Goal: Find specific page/section: Find specific page/section

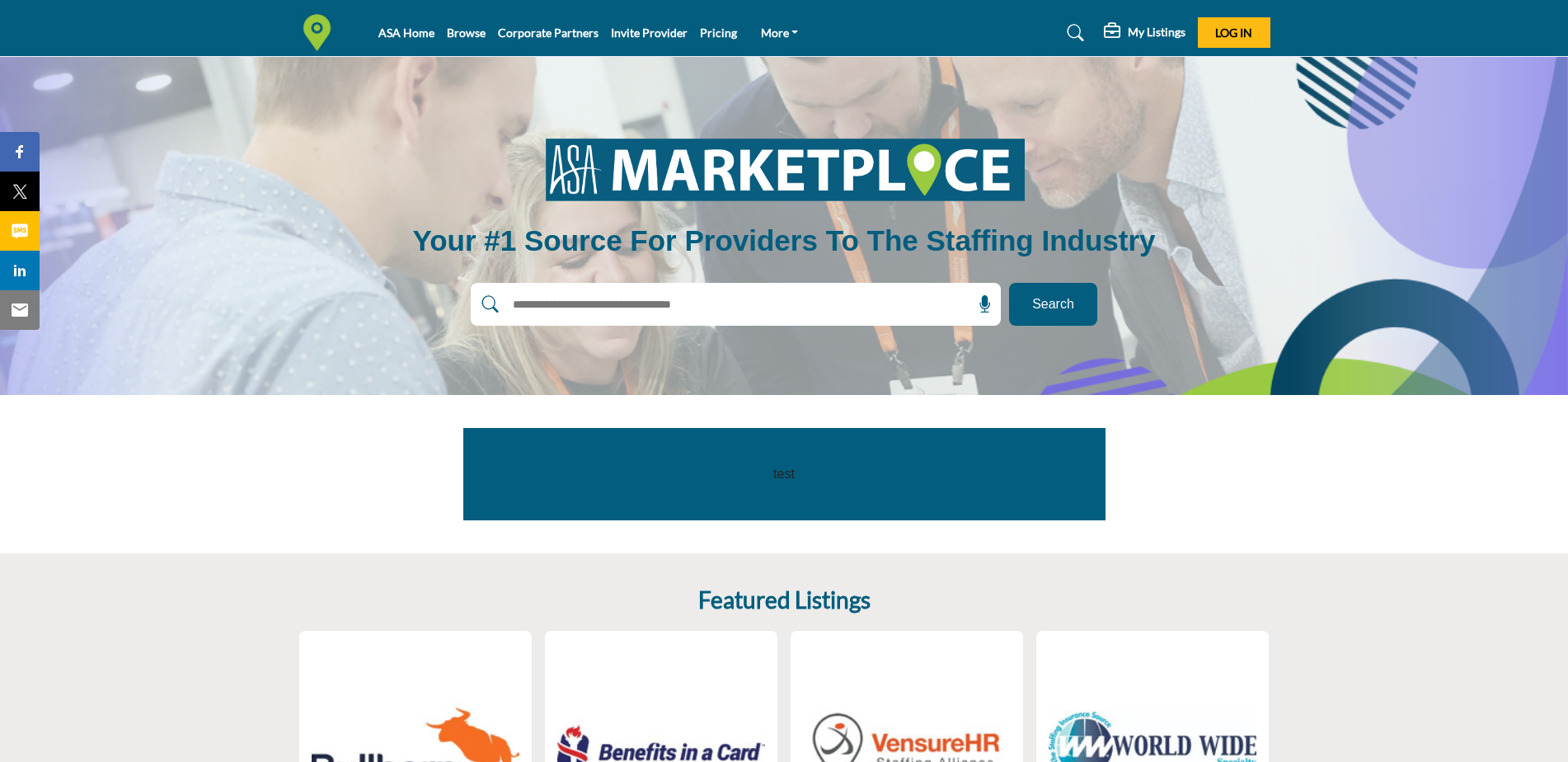
click at [1078, 312] on button "Search" at bounding box center [1053, 304] width 88 height 43
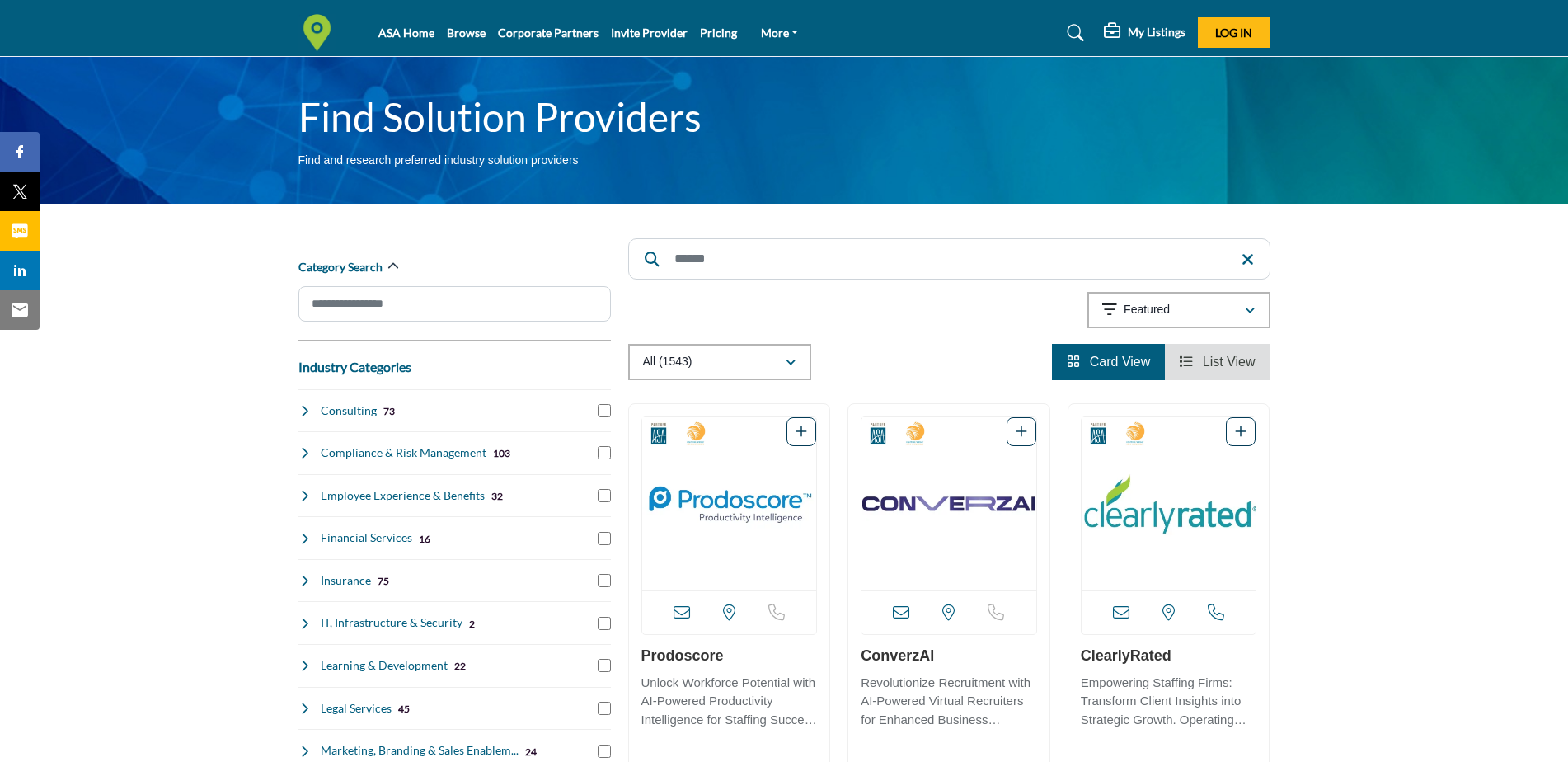
click at [306, 579] on icon at bounding box center [305, 580] width 13 height 13
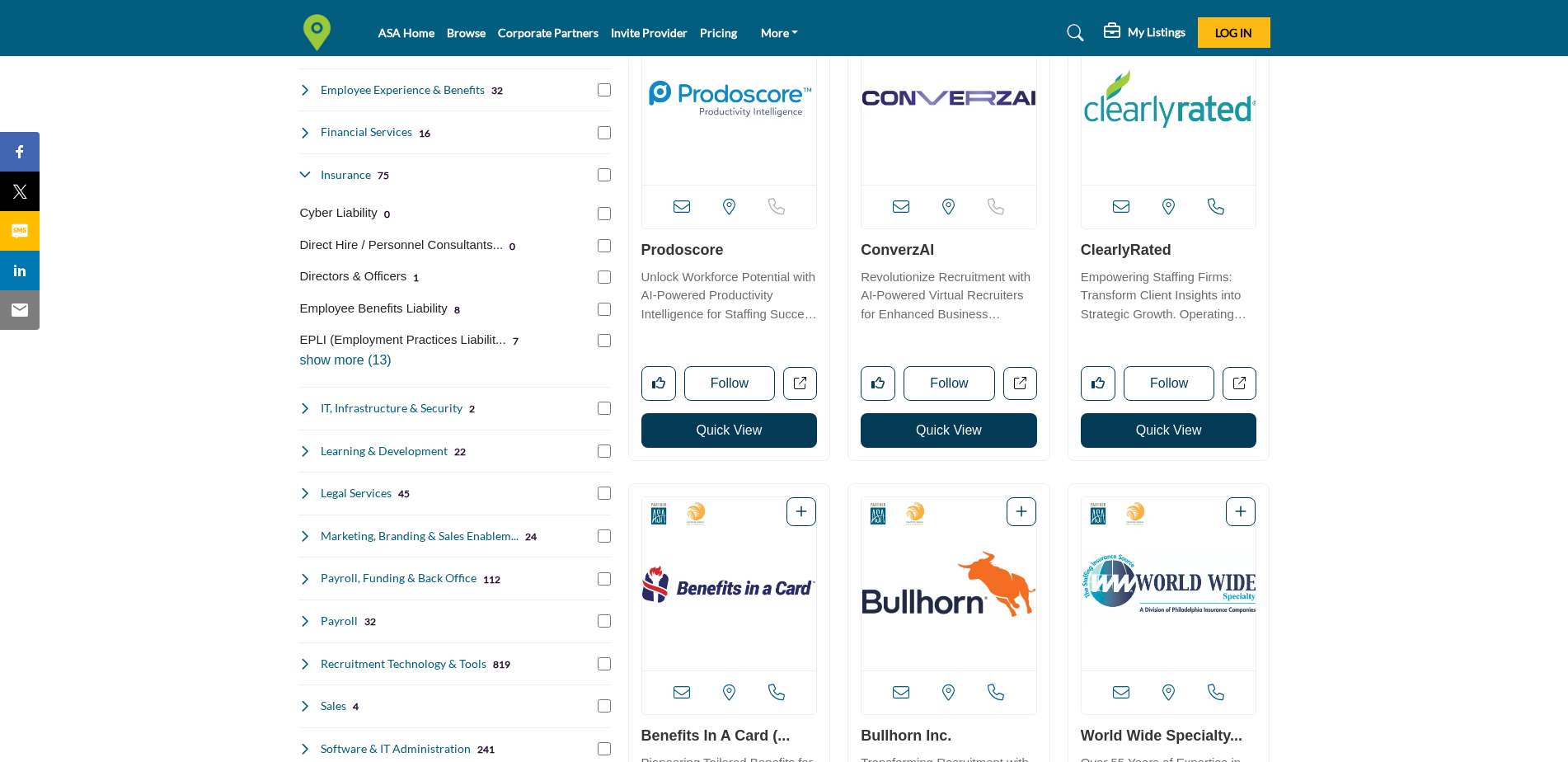
scroll to position [413, 0]
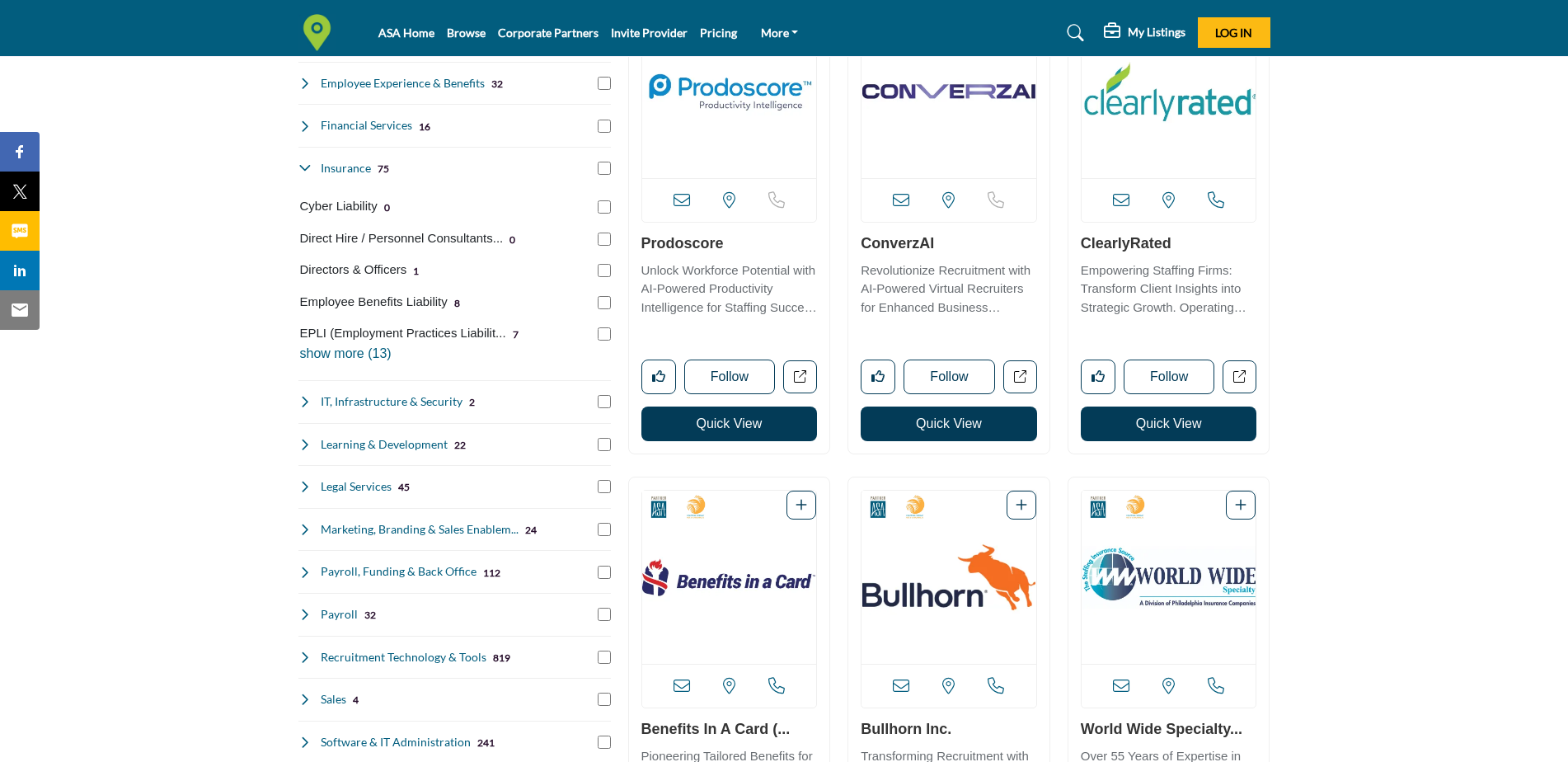
click at [381, 356] on p "show more (13)" at bounding box center [455, 354] width 311 height 20
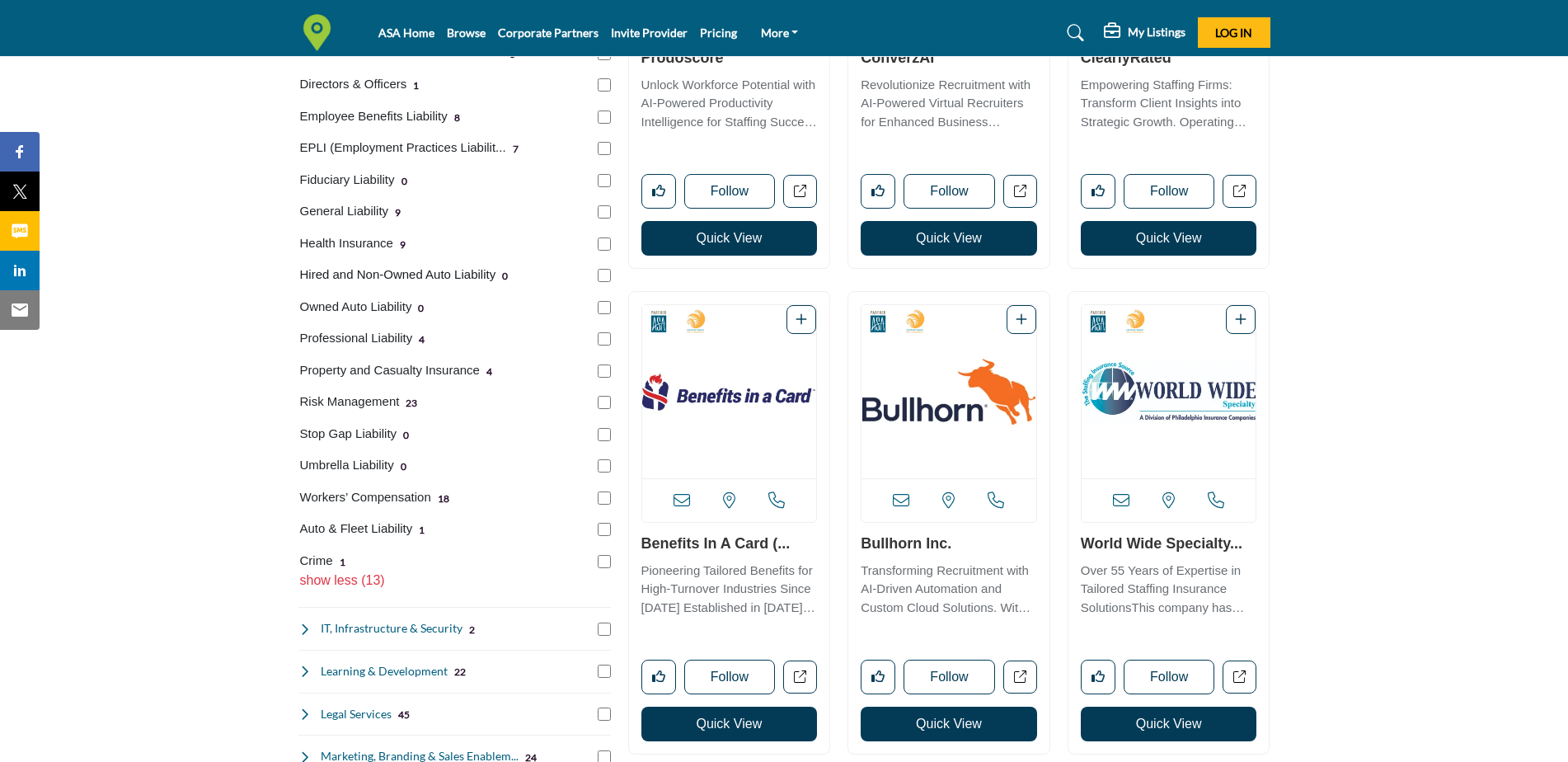
scroll to position [907, 0]
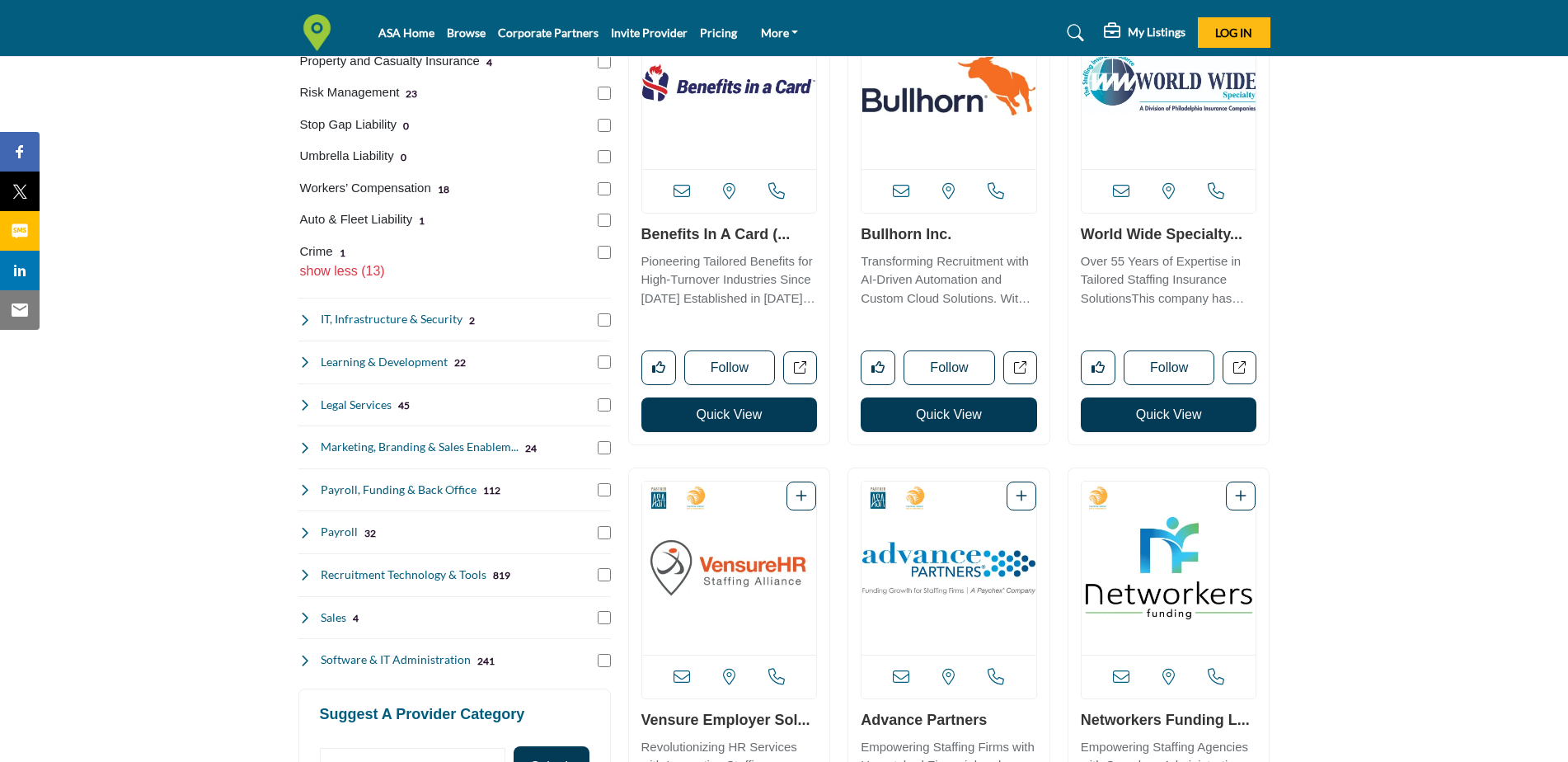
click at [309, 488] on icon at bounding box center [305, 490] width 13 height 13
